Goal: Check status: Check status

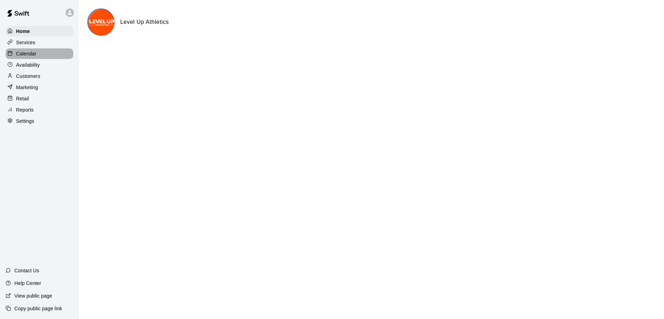
click at [28, 57] on p "Calendar" at bounding box center [26, 53] width 20 height 7
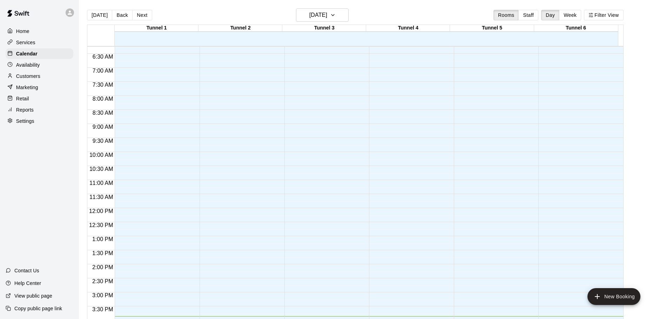
scroll to position [181, 0]
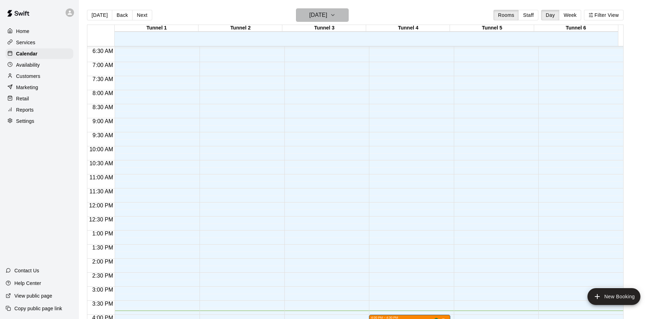
click at [327, 17] on h6 "[DATE]" at bounding box center [318, 15] width 18 height 10
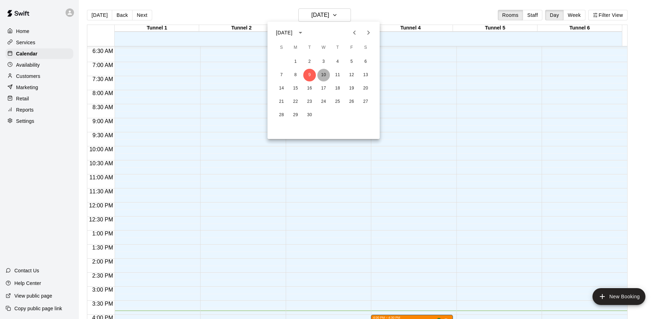
click at [324, 72] on button "10" at bounding box center [323, 75] width 13 height 13
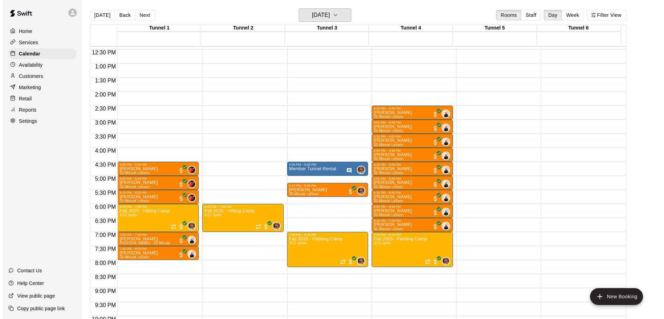
scroll to position [349, 0]
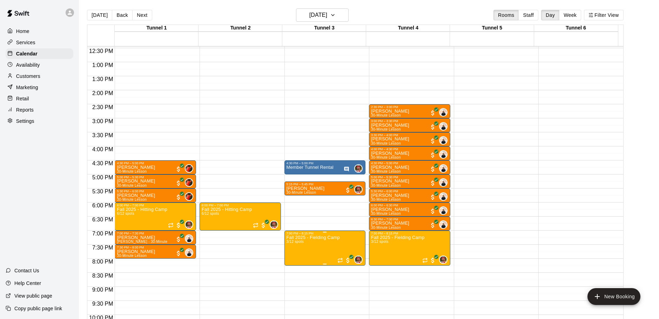
click at [329, 237] on p "Fall 2025 - Fielding Camp" at bounding box center [312, 237] width 53 height 0
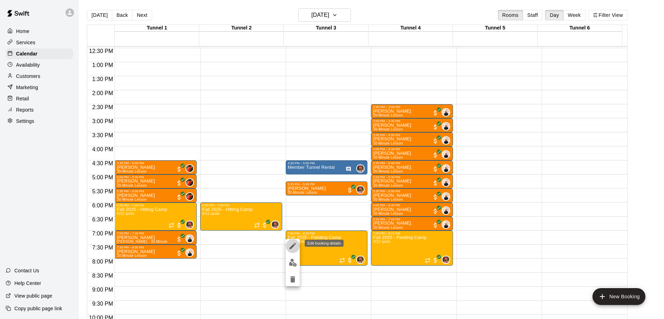
click at [288, 244] on button "edit" at bounding box center [293, 246] width 14 height 14
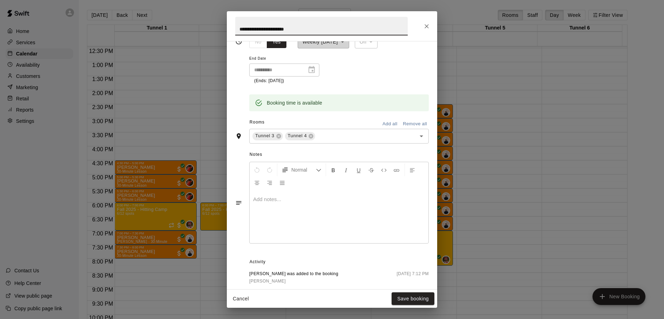
scroll to position [227, 0]
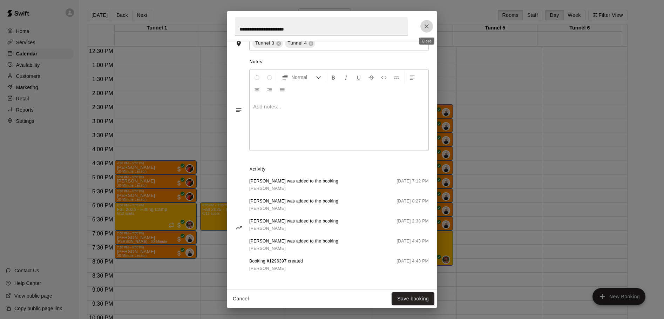
click at [424, 26] on icon "Close" at bounding box center [426, 26] width 7 height 7
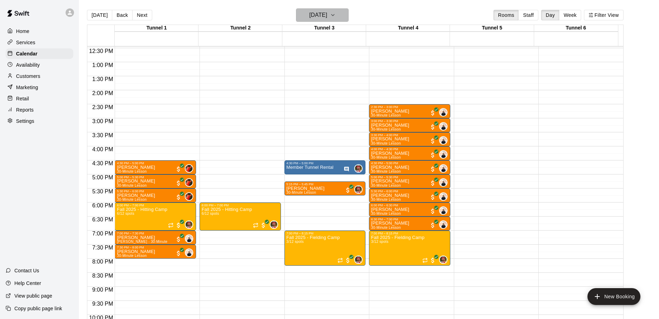
click at [327, 15] on h6 "[DATE]" at bounding box center [318, 15] width 18 height 10
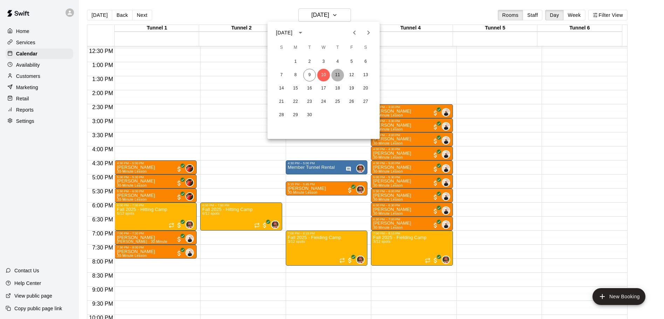
click at [339, 75] on button "11" at bounding box center [337, 75] width 13 height 13
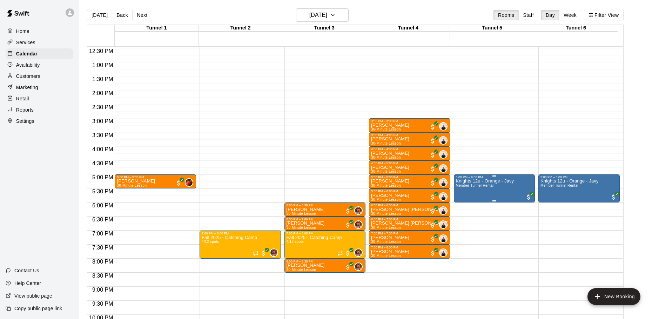
click at [490, 187] on span "Member Tunnel Rental" at bounding box center [475, 185] width 38 height 4
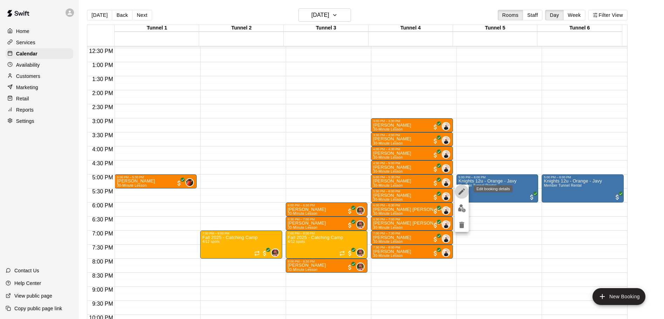
click at [458, 190] on icon "edit" at bounding box center [462, 191] width 8 height 8
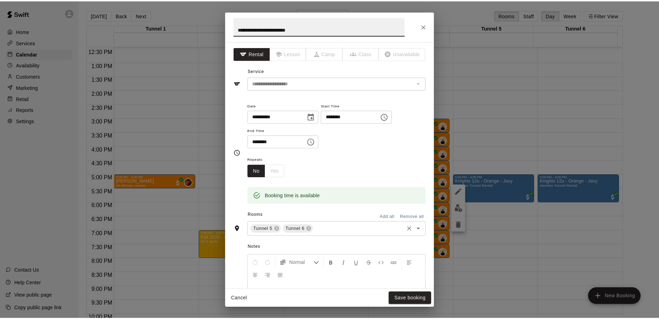
scroll to position [128, 0]
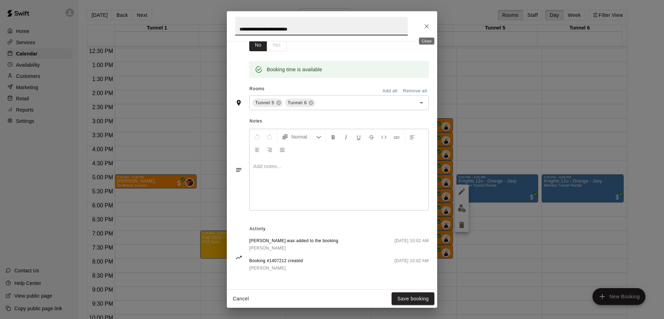
click at [431, 25] on button "Close" at bounding box center [426, 26] width 13 height 13
